Goal: Task Accomplishment & Management: Manage account settings

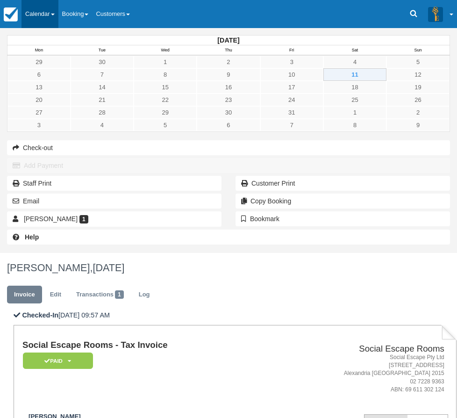
click at [35, 14] on link "Calendar" at bounding box center [39, 14] width 37 height 28
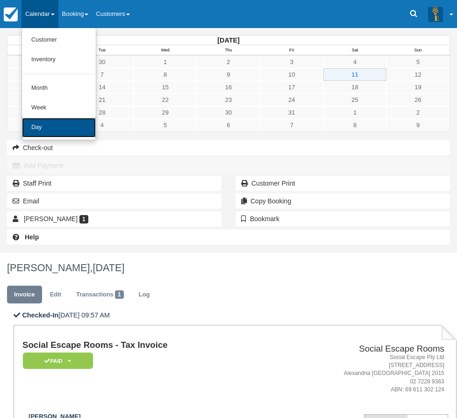
click at [46, 123] on link "Day" at bounding box center [59, 128] width 74 height 20
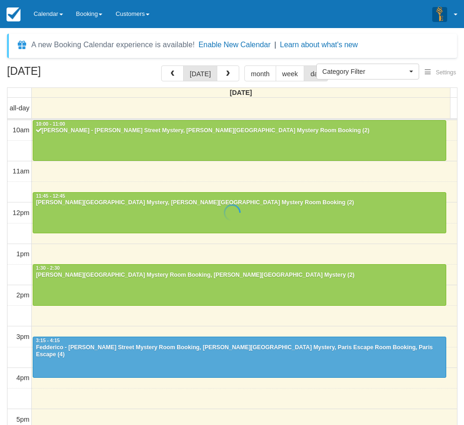
select select
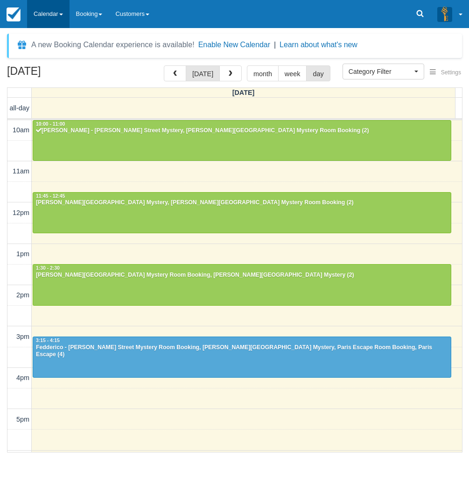
click at [58, 14] on link "Calendar" at bounding box center [48, 14] width 43 height 28
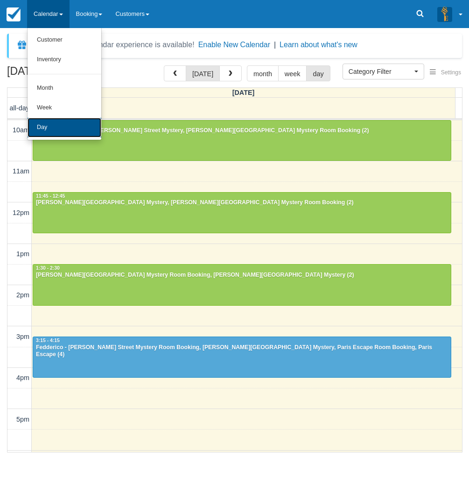
click at [51, 132] on link "Day" at bounding box center [65, 128] width 74 height 20
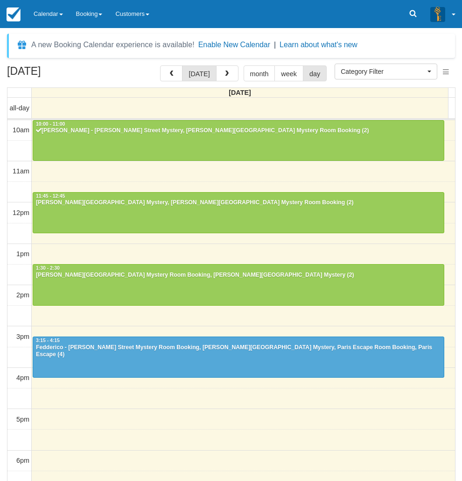
select select
click at [46, 14] on link "Calendar" at bounding box center [48, 14] width 43 height 28
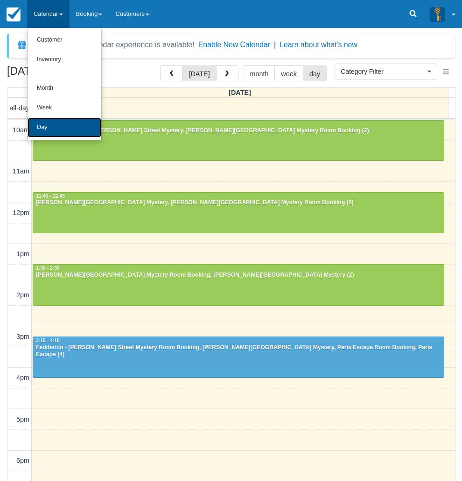
click at [53, 128] on link "Day" at bounding box center [65, 128] width 74 height 20
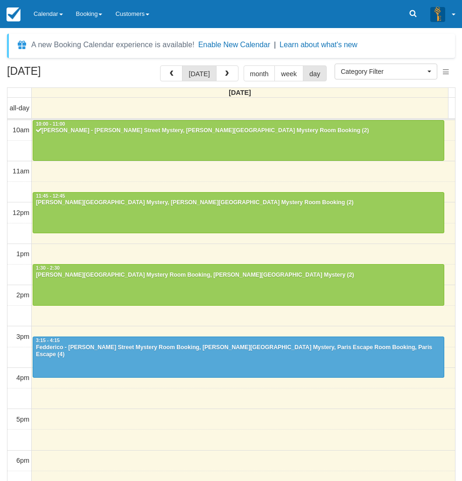
select select
click at [42, 15] on link "Calendar" at bounding box center [48, 14] width 43 height 28
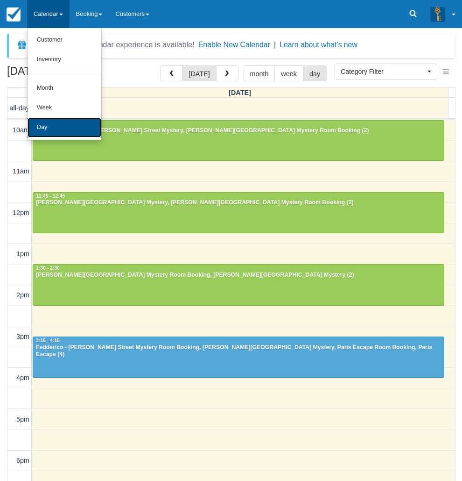
click at [51, 121] on link "Day" at bounding box center [65, 128] width 74 height 20
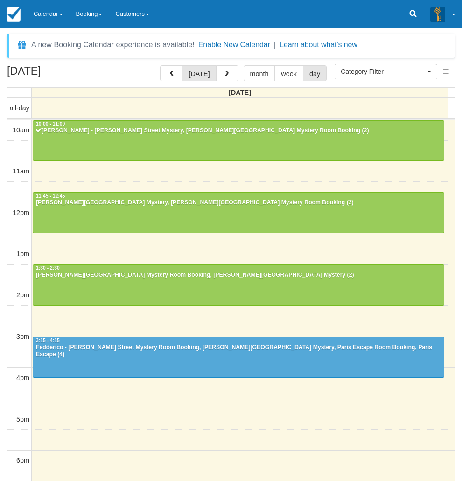
select select
click at [41, 16] on link "Calendar" at bounding box center [48, 14] width 43 height 28
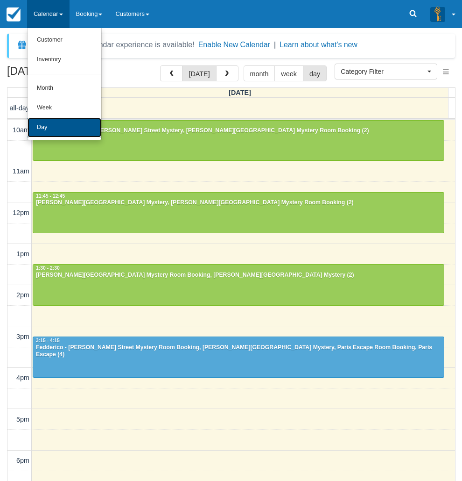
click at [57, 132] on link "Day" at bounding box center [65, 128] width 74 height 20
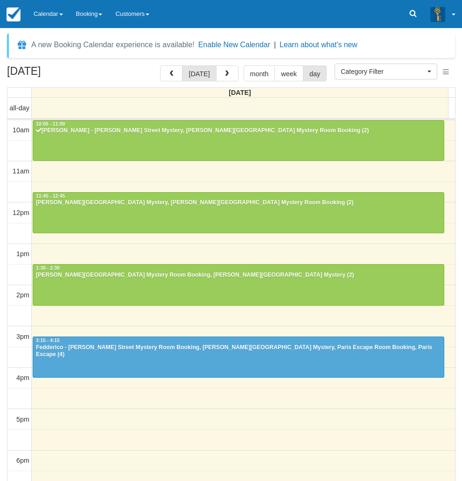
select select
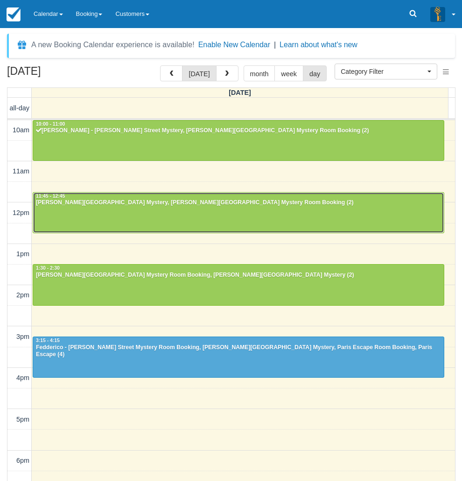
click at [117, 193] on div "11:45 - 12:45" at bounding box center [239, 196] width 406 height 7
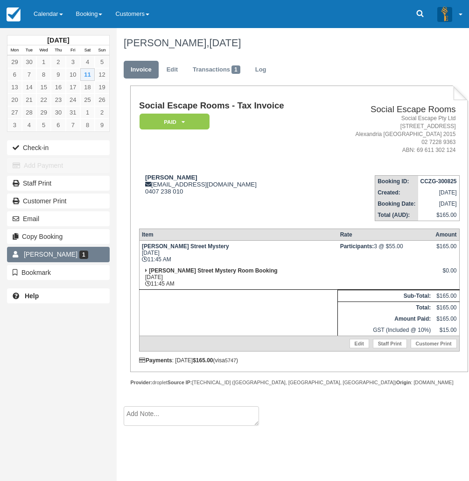
click at [89, 256] on link "Rachael Murray 1" at bounding box center [58, 254] width 103 height 15
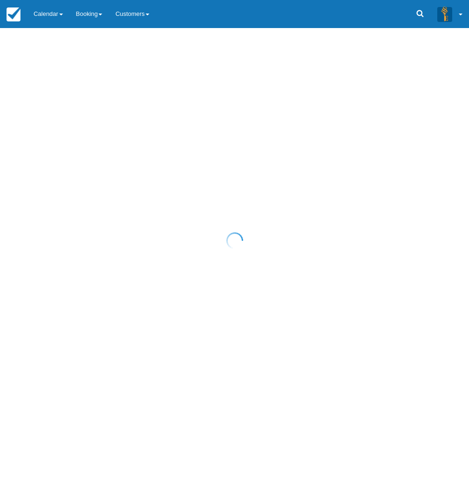
click at [45, 23] on div at bounding box center [234, 240] width 469 height 481
click at [45, 19] on div at bounding box center [234, 240] width 469 height 481
click at [45, 16] on div at bounding box center [234, 240] width 469 height 481
click at [42, 18] on div at bounding box center [234, 240] width 469 height 481
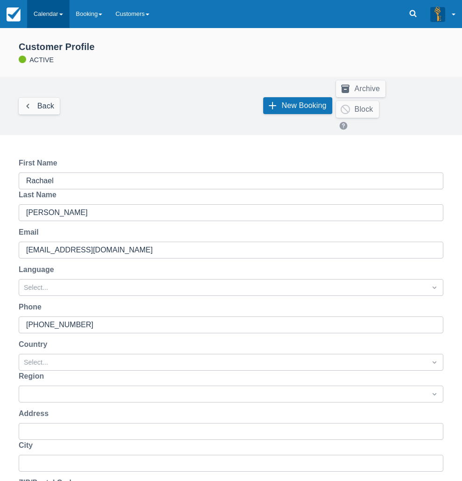
click at [48, 20] on link "Calendar" at bounding box center [48, 14] width 43 height 28
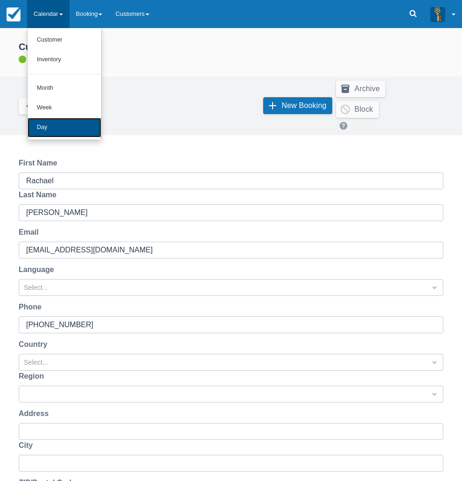
click at [45, 128] on link "Day" at bounding box center [65, 128] width 74 height 20
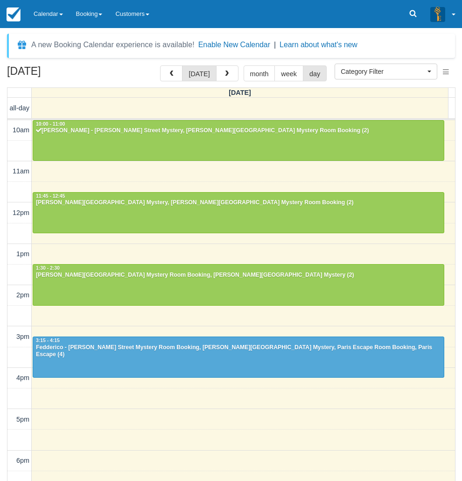
select select
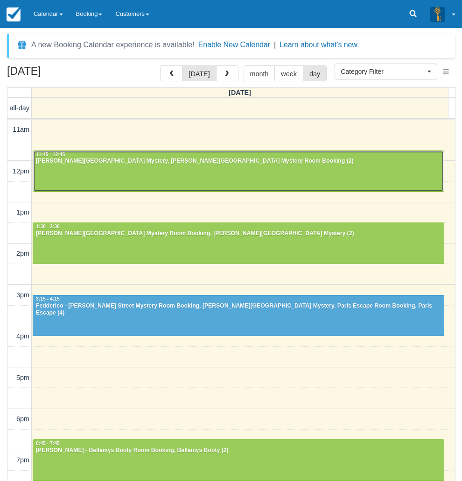
click at [56, 162] on div "Rachael Murray - Baker Street Mystery, Baker Street Mystery Room Booking (2)" at bounding box center [239, 160] width 406 height 7
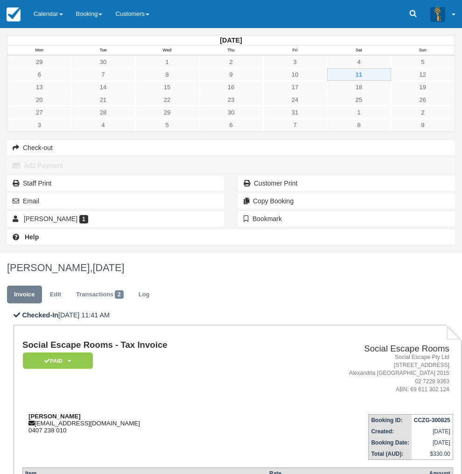
drag, startPoint x: 145, startPoint y: 189, endPoint x: 196, endPoint y: 191, distance: 51.0
click at [196, 412] on div "[PERSON_NAME] [EMAIL_ADDRESS][DOMAIN_NAME] 0407 238 010" at bounding box center [145, 422] width 247 height 21
copy strong "[PERSON_NAME]"
